Goal: Use online tool/utility: Utilize a website feature to perform a specific function

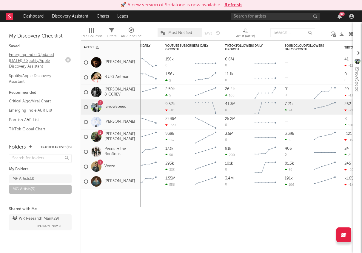
click at [37, 56] on link "Emerging Indie (Updated March 31) / Spotify/Apple Discovery Assistant" at bounding box center [37, 61] width 57 height 18
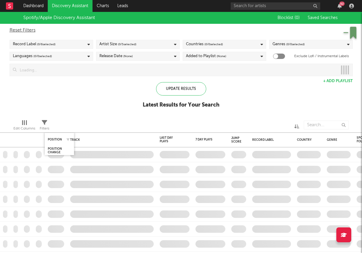
checkbox input "true"
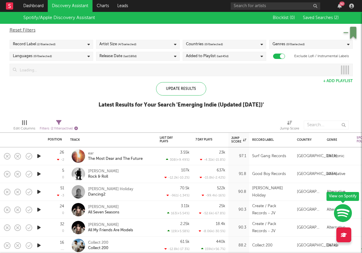
click at [76, 129] on icon "button" at bounding box center [76, 129] width 4 height 4
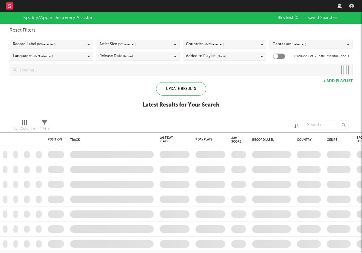
checkbox input "true"
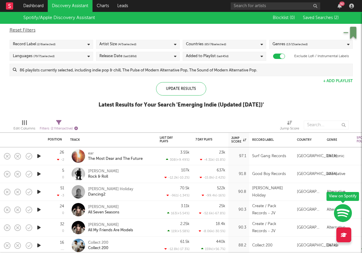
click at [78, 129] on icon "button" at bounding box center [76, 129] width 4 height 4
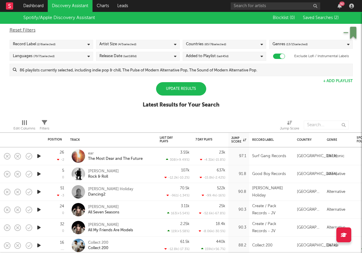
click at [180, 89] on div "Update Results" at bounding box center [181, 88] width 50 height 13
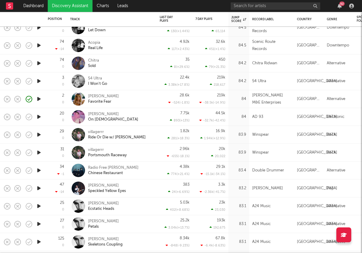
click at [353, 8] on div "92" at bounding box center [293, 6] width 125 height 12
click at [352, 7] on icon "button" at bounding box center [351, 6] width 5 height 5
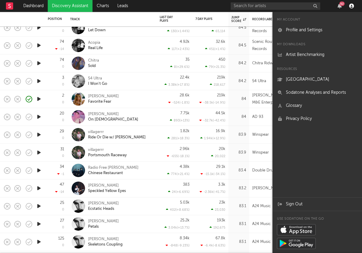
click at [353, 6] on icon "button" at bounding box center [351, 6] width 5 height 5
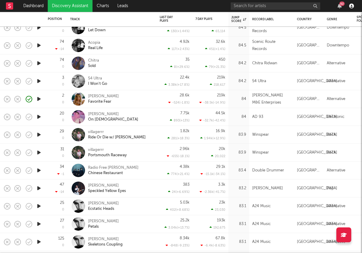
click at [353, 6] on icon "button" at bounding box center [351, 6] width 5 height 5
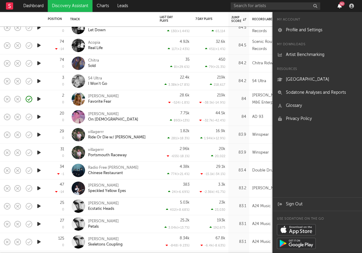
click at [340, 7] on icon "button" at bounding box center [339, 6] width 4 height 5
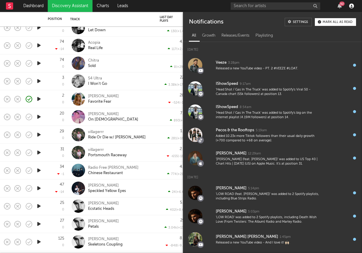
click at [350, 7] on icon "button" at bounding box center [351, 6] width 5 height 5
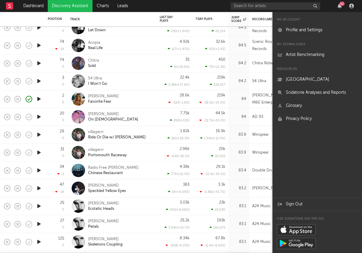
click at [9, 5] on icon at bounding box center [9, 6] width 2 height 4
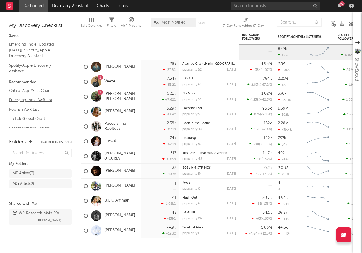
click at [38, 98] on link "Emerging Indie A&R List" at bounding box center [37, 100] width 57 height 7
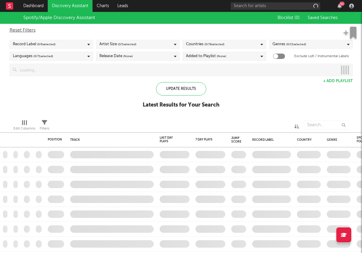
checkbox input "true"
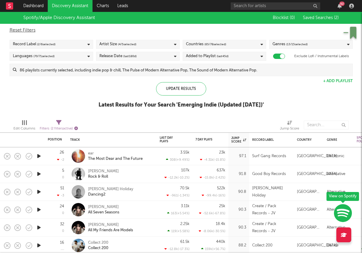
click at [77, 129] on icon "button" at bounding box center [76, 129] width 4 height 4
